Goal: Task Accomplishment & Management: Use online tool/utility

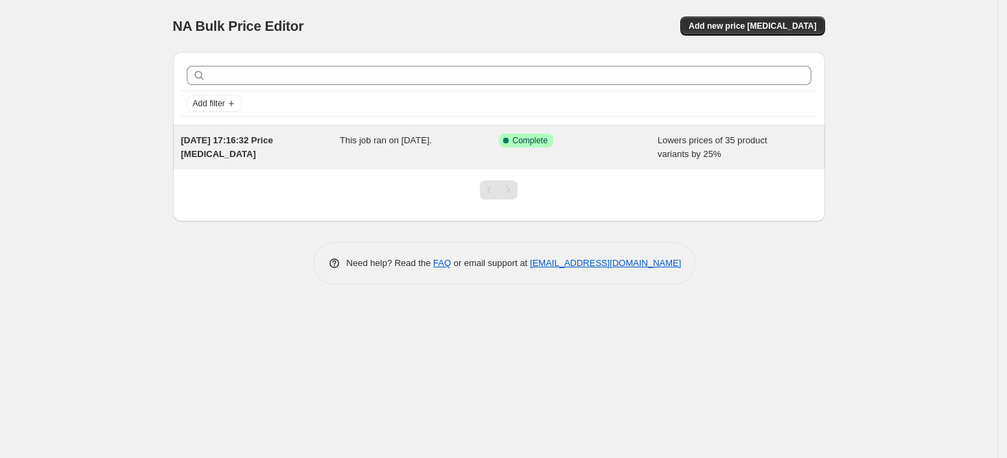
click at [637, 156] on div "Success Complete Complete" at bounding box center [578, 147] width 159 height 27
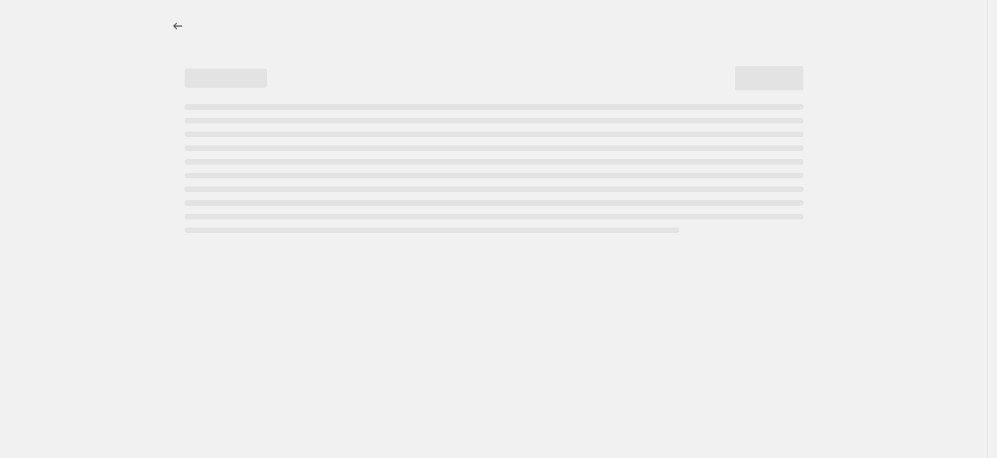
select select "percentage"
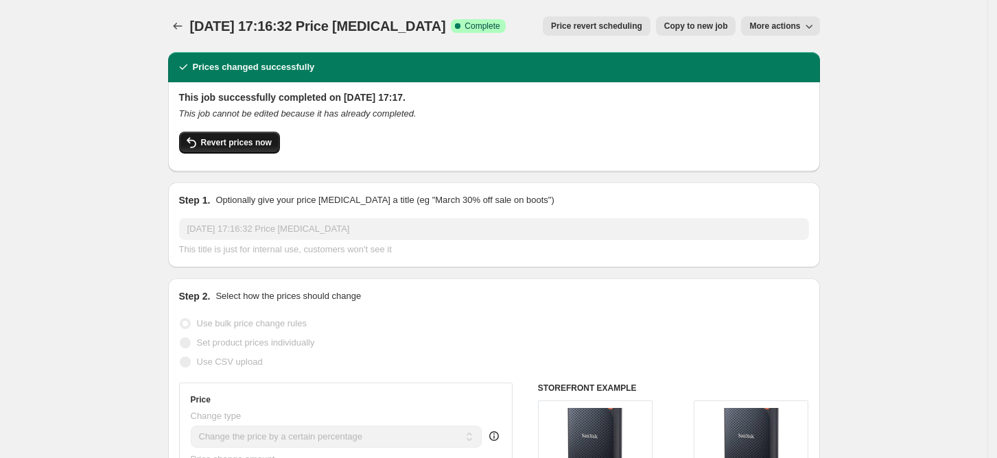
click at [237, 150] on button "Revert prices now" at bounding box center [229, 143] width 101 height 22
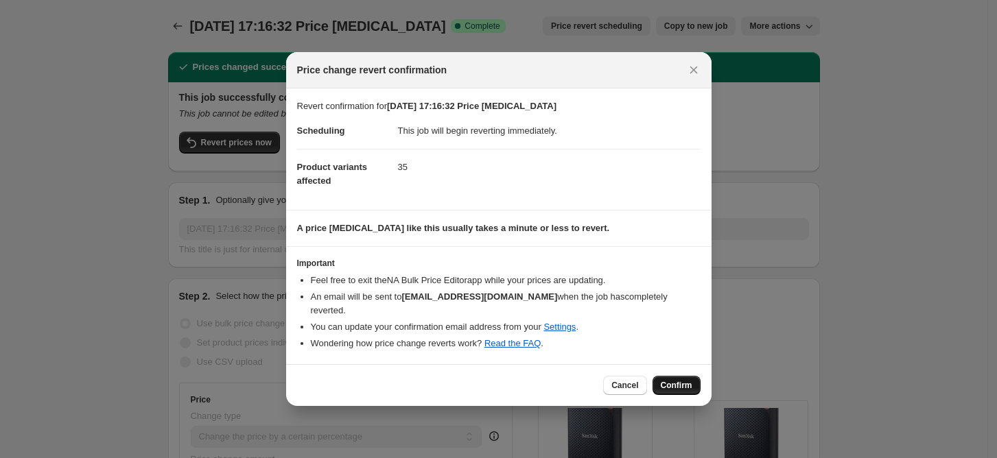
click at [672, 381] on span "Confirm" at bounding box center [677, 385] width 32 height 11
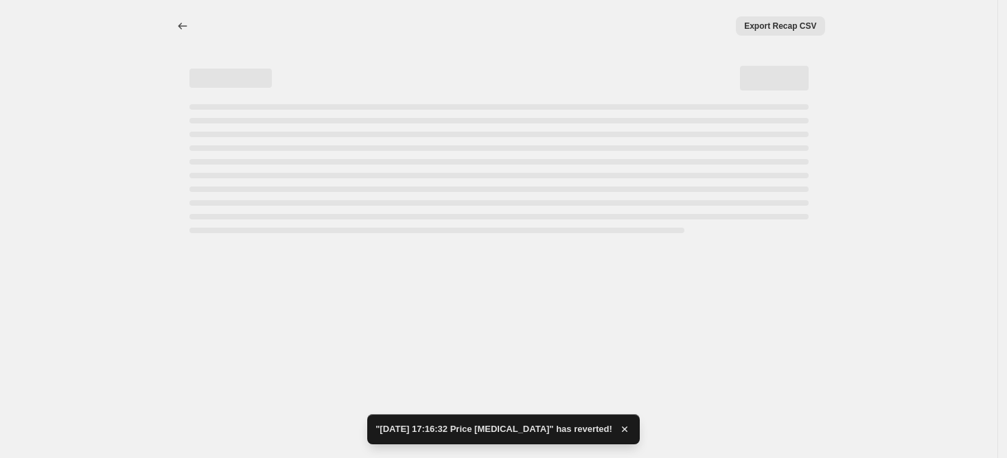
select select "percentage"
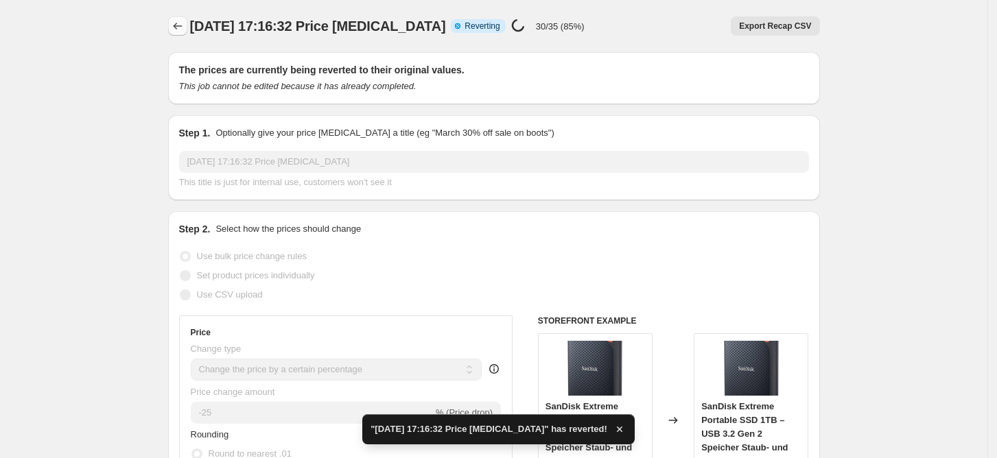
click at [177, 23] on icon "Price change jobs" at bounding box center [178, 26] width 14 height 14
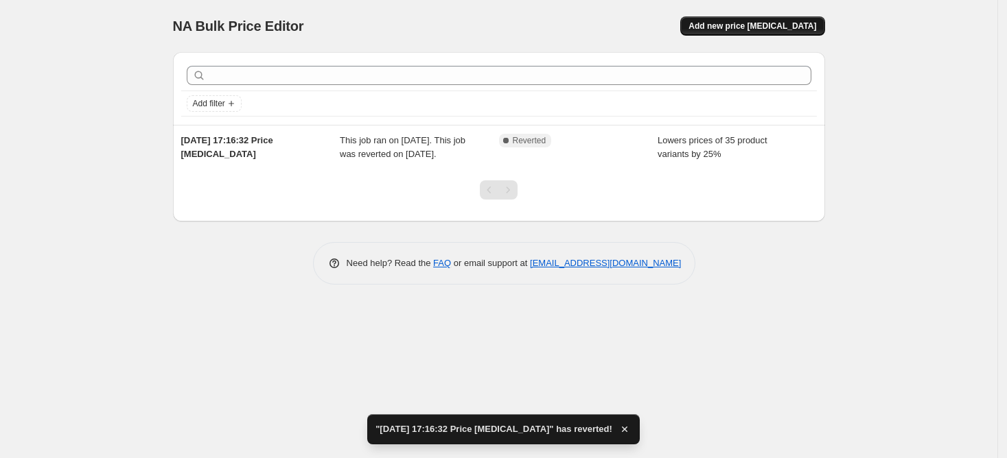
click at [744, 28] on span "Add new price change job" at bounding box center [752, 26] width 128 height 11
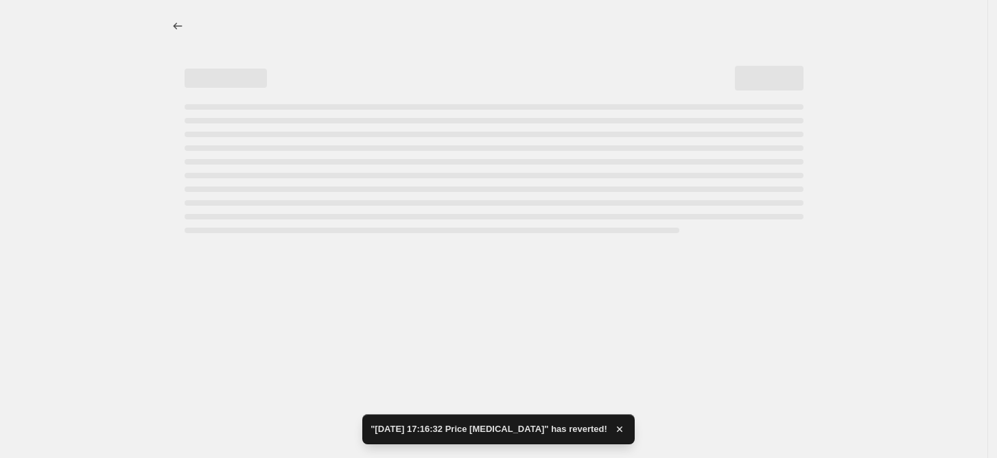
select select "percentage"
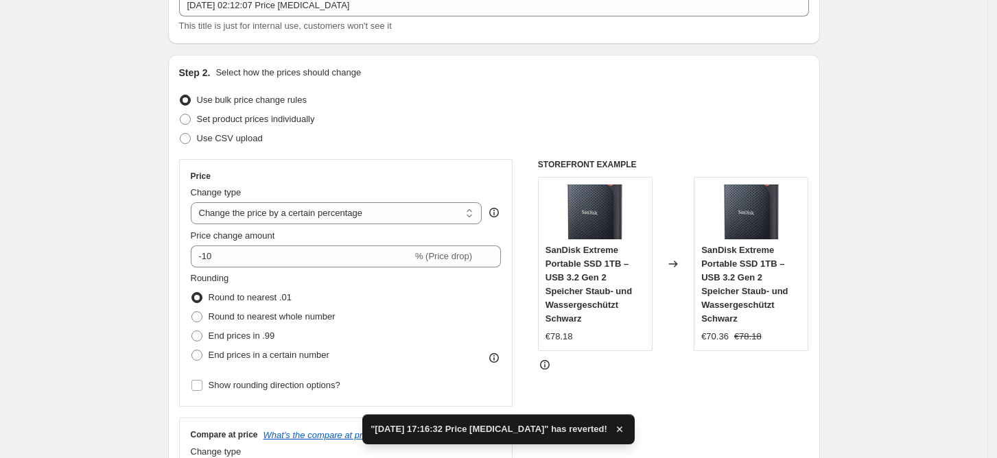
scroll to position [183, 0]
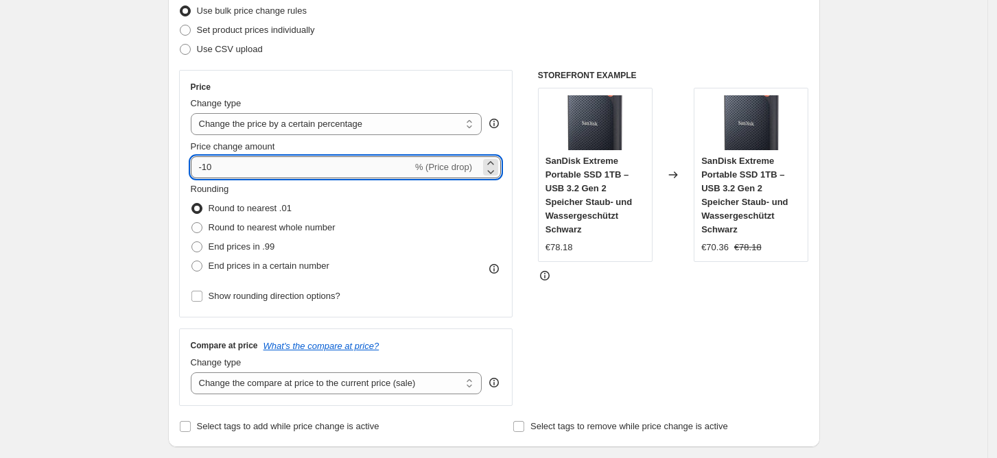
click at [251, 167] on input "-10" at bounding box center [302, 167] width 222 height 22
type input "-1"
type input "-25"
click at [585, 316] on div "STOREFRONT EXAMPLE SanDisk Extreme Portable SSD 1TB – USB 3.2 Gen 2 Speicher St…" at bounding box center [673, 238] width 271 height 336
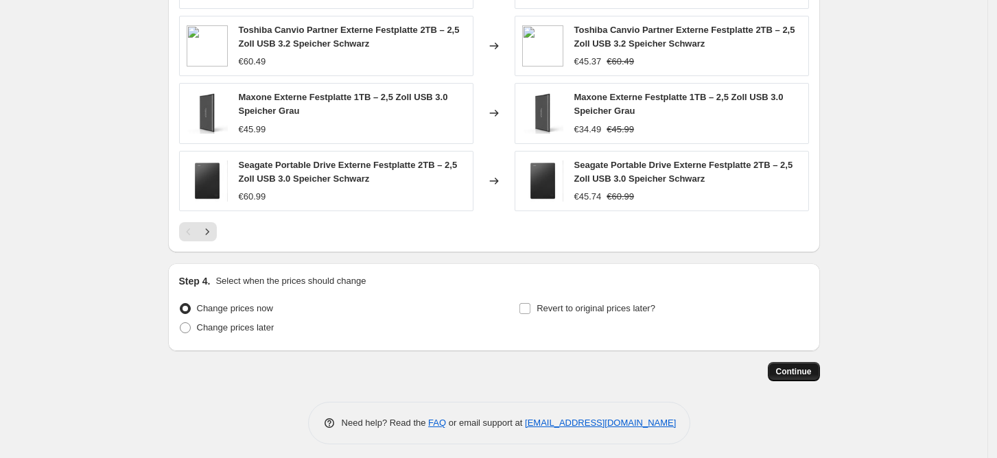
scroll to position [934, 0]
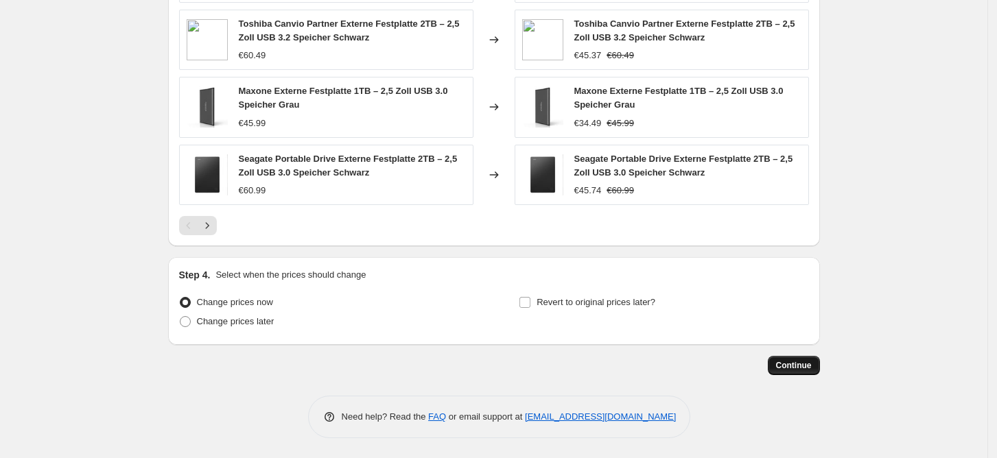
click at [798, 368] on span "Continue" at bounding box center [794, 365] width 36 height 11
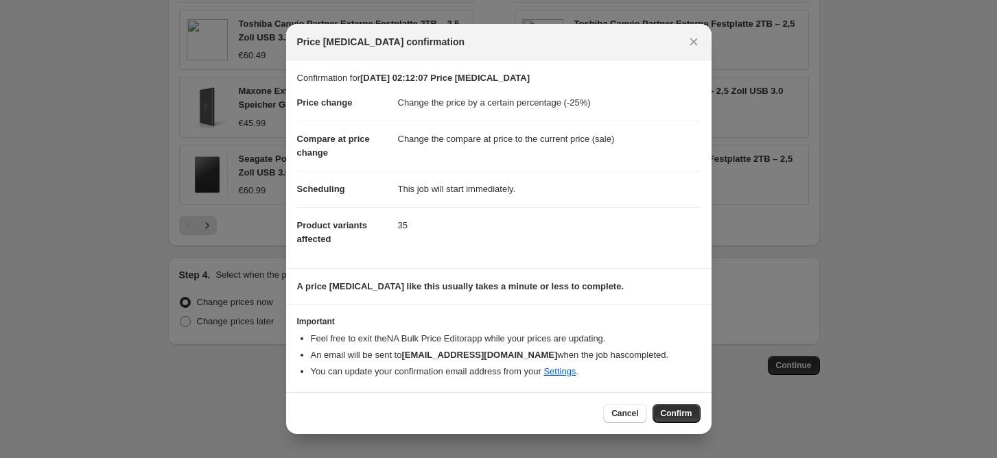
click at [666, 412] on span "Confirm" at bounding box center [677, 413] width 32 height 11
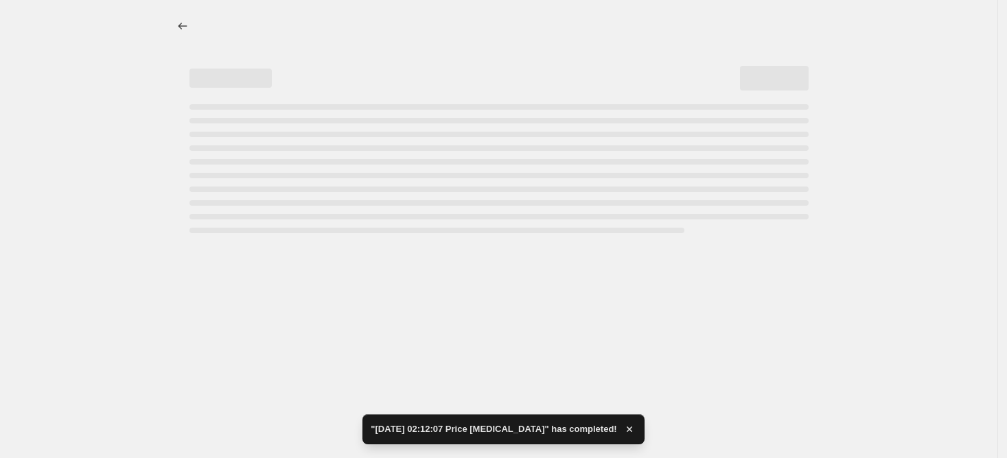
select select "percentage"
